Goal: Check status: Check status

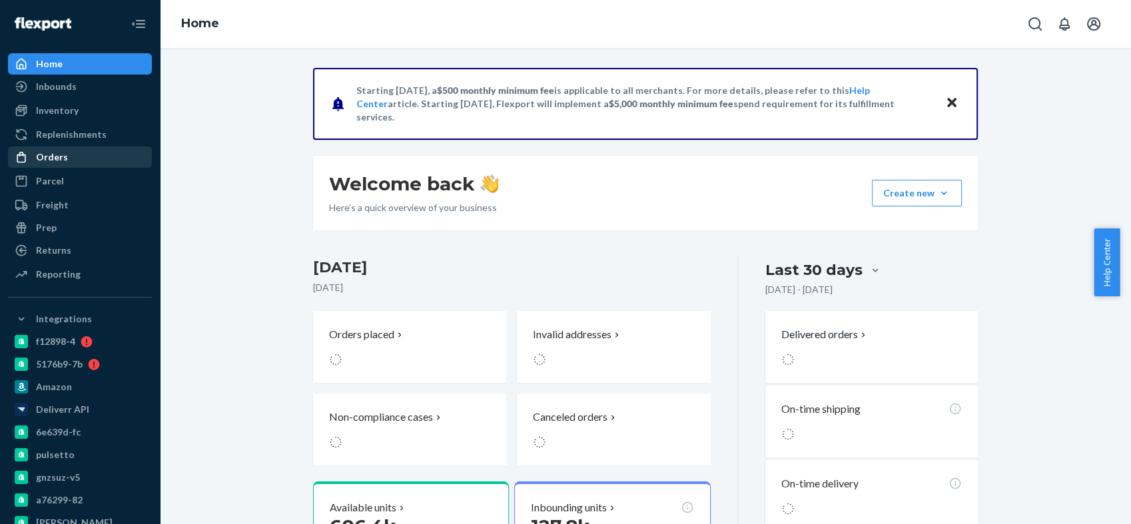
click at [51, 151] on div "Orders" at bounding box center [52, 157] width 32 height 13
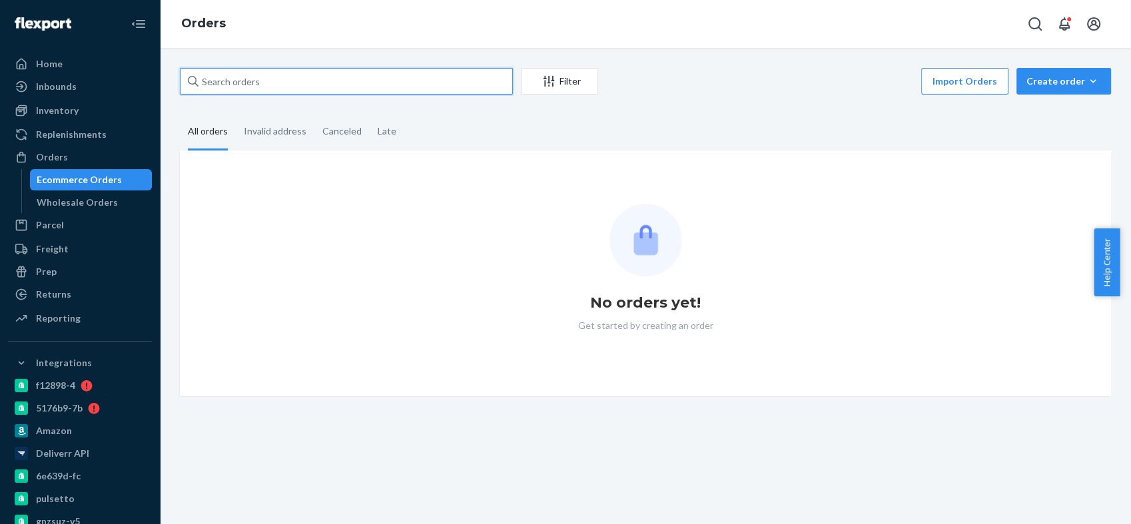
click at [290, 83] on input "text" at bounding box center [346, 81] width 333 height 27
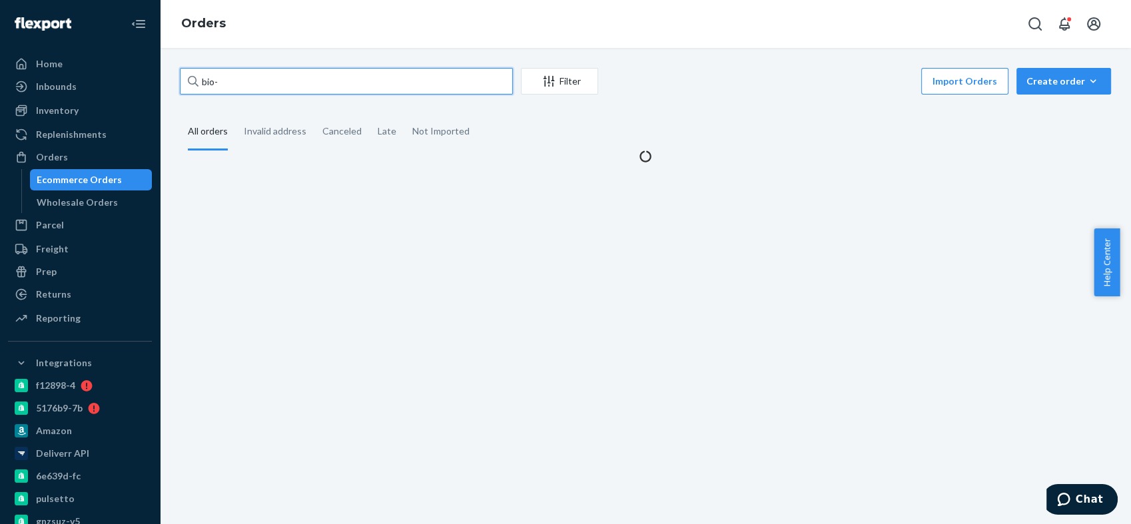
paste input "2310351"
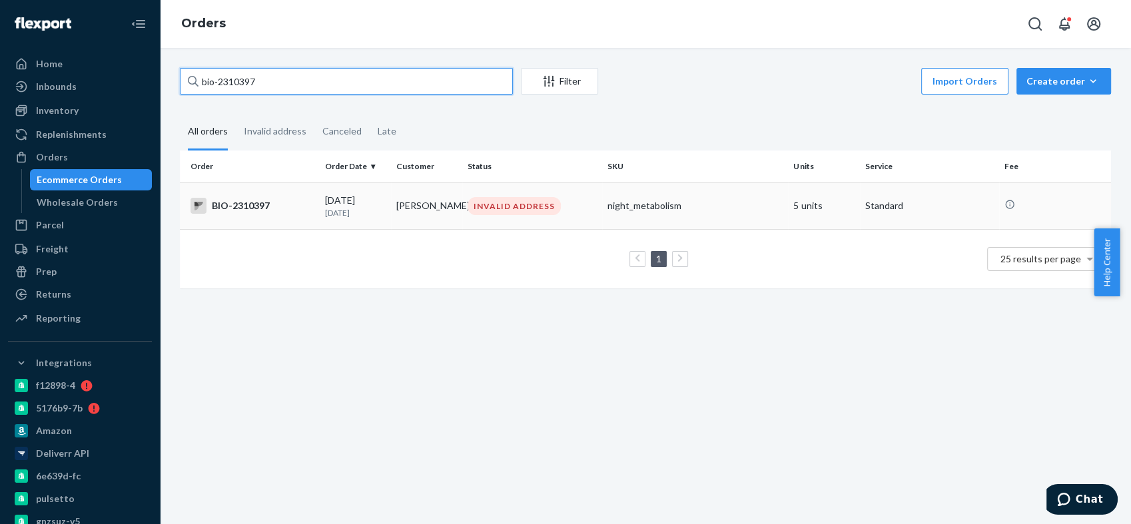
type input "bio-2310397"
click at [242, 201] on div "BIO-2310397" at bounding box center [252, 206] width 124 height 16
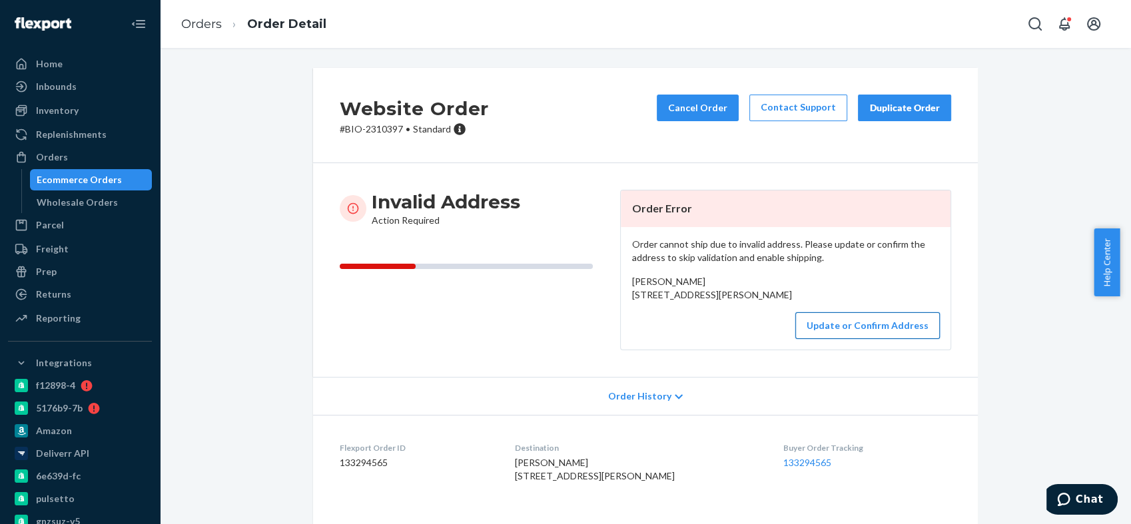
click at [841, 339] on button "Update or Confirm Address" at bounding box center [867, 325] width 145 height 27
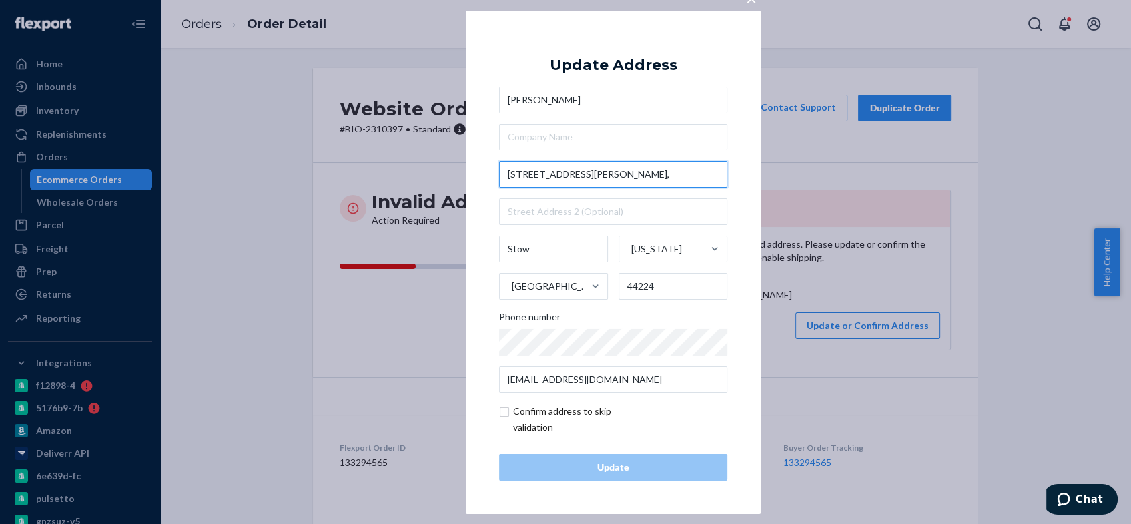
drag, startPoint x: 612, startPoint y: 172, endPoint x: 448, endPoint y: 170, distance: 164.5
click at [448, 170] on div "× Update Address [PERSON_NAME] [STREET_ADDRESS][PERSON_NAME][US_STATE] Phone nu…" at bounding box center [565, 262] width 1131 height 524
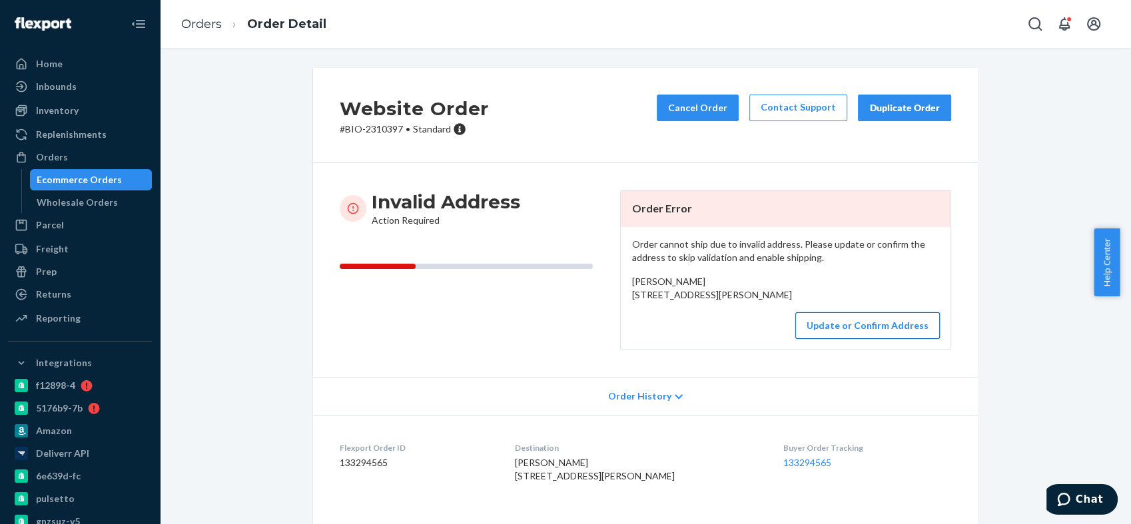
click at [826, 339] on button "Update or Confirm Address" at bounding box center [867, 325] width 145 height 27
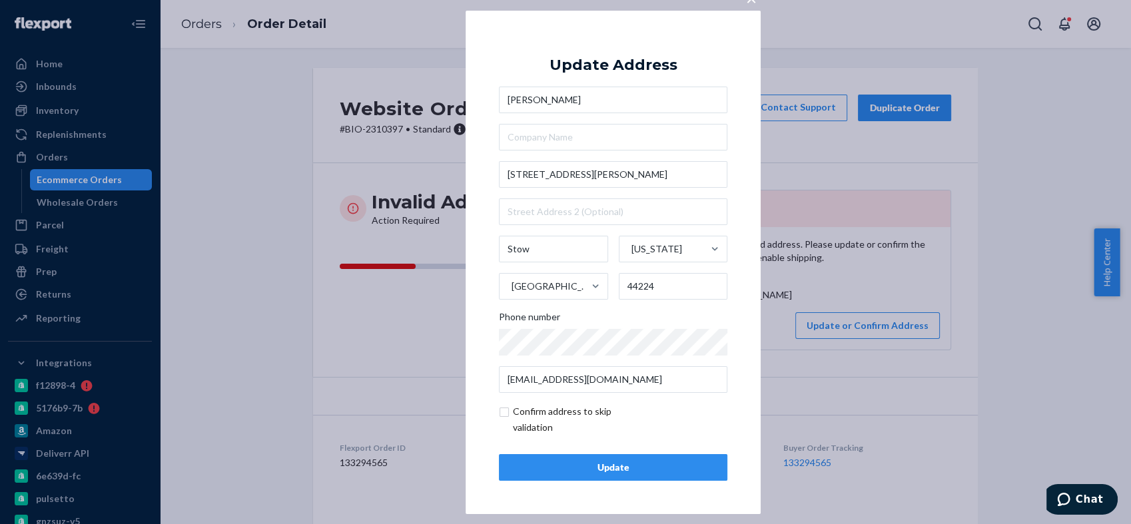
click at [620, 470] on div "Update" at bounding box center [613, 467] width 206 height 13
